Goal: Information Seeking & Learning: Learn about a topic

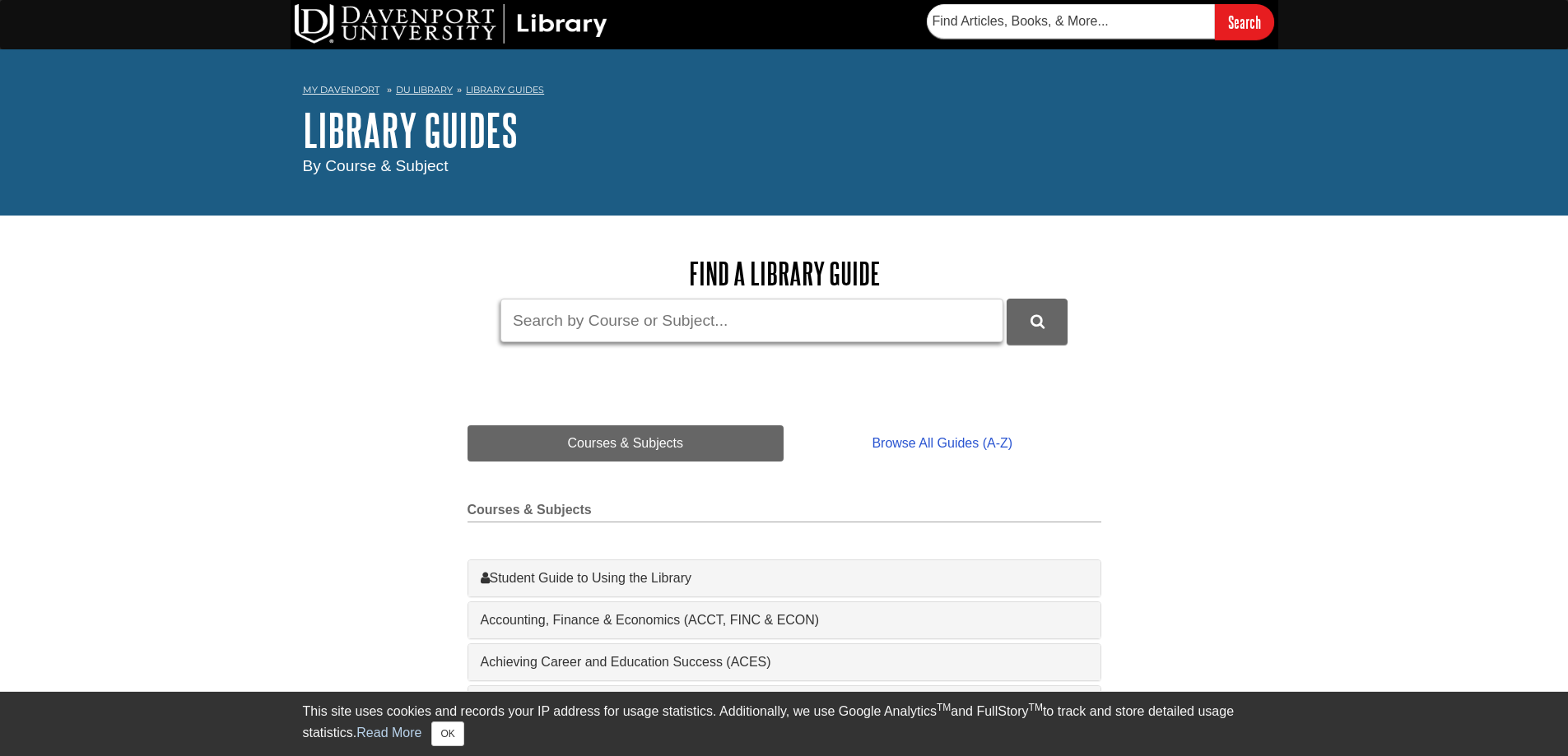
click at [591, 323] on input "Guide Search Terms" at bounding box center [751, 320] width 503 height 44
type input "Consumer Fraud"
click at [1006, 298] on button "DU Library Guides Search" at bounding box center [1036, 321] width 61 height 46
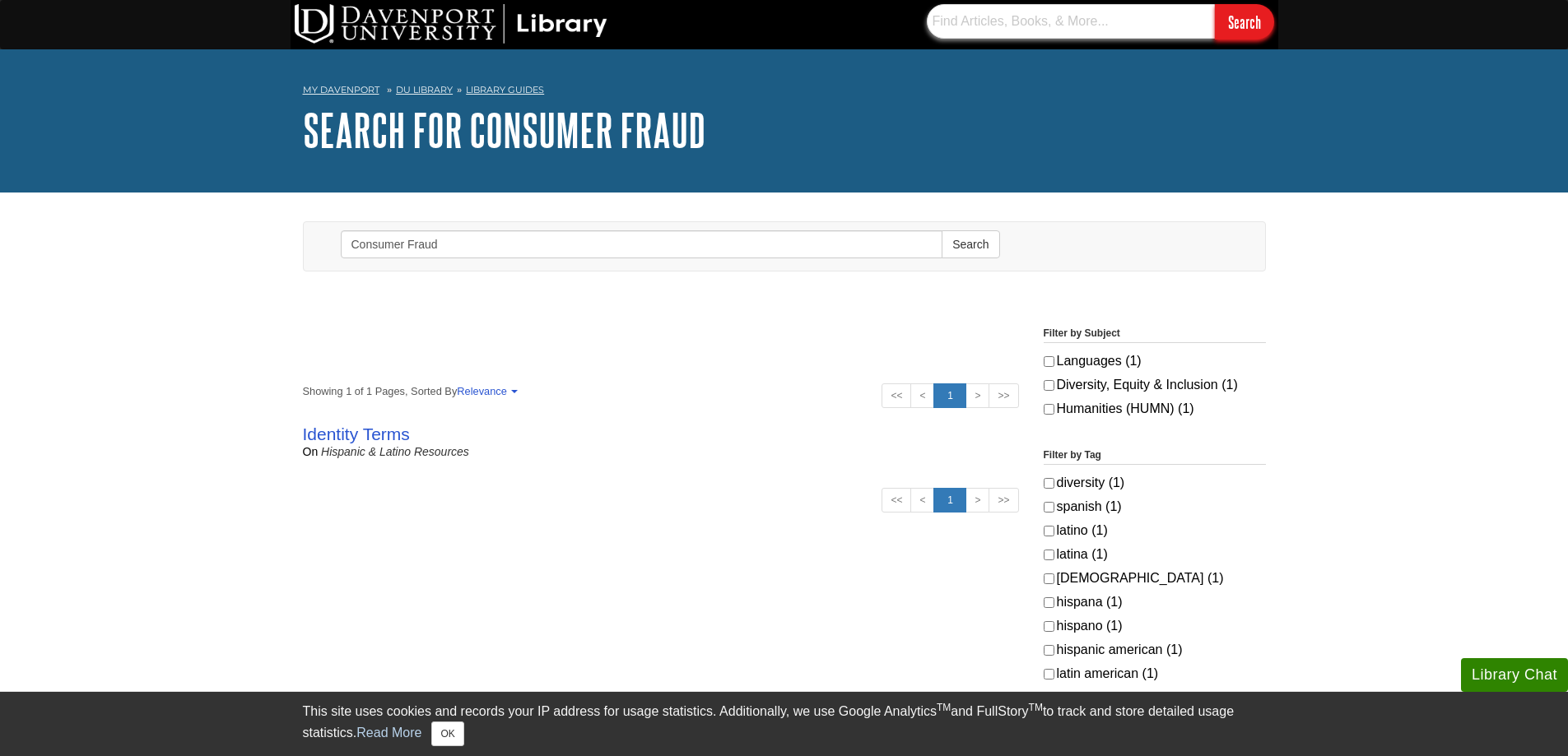
click at [1050, 9] on input "text" at bounding box center [1070, 21] width 288 height 34
type input "consumer fraud"
click at [1214, 4] on input "Search" at bounding box center [1244, 22] width 60 height 35
